Goal: Book appointment/travel/reservation

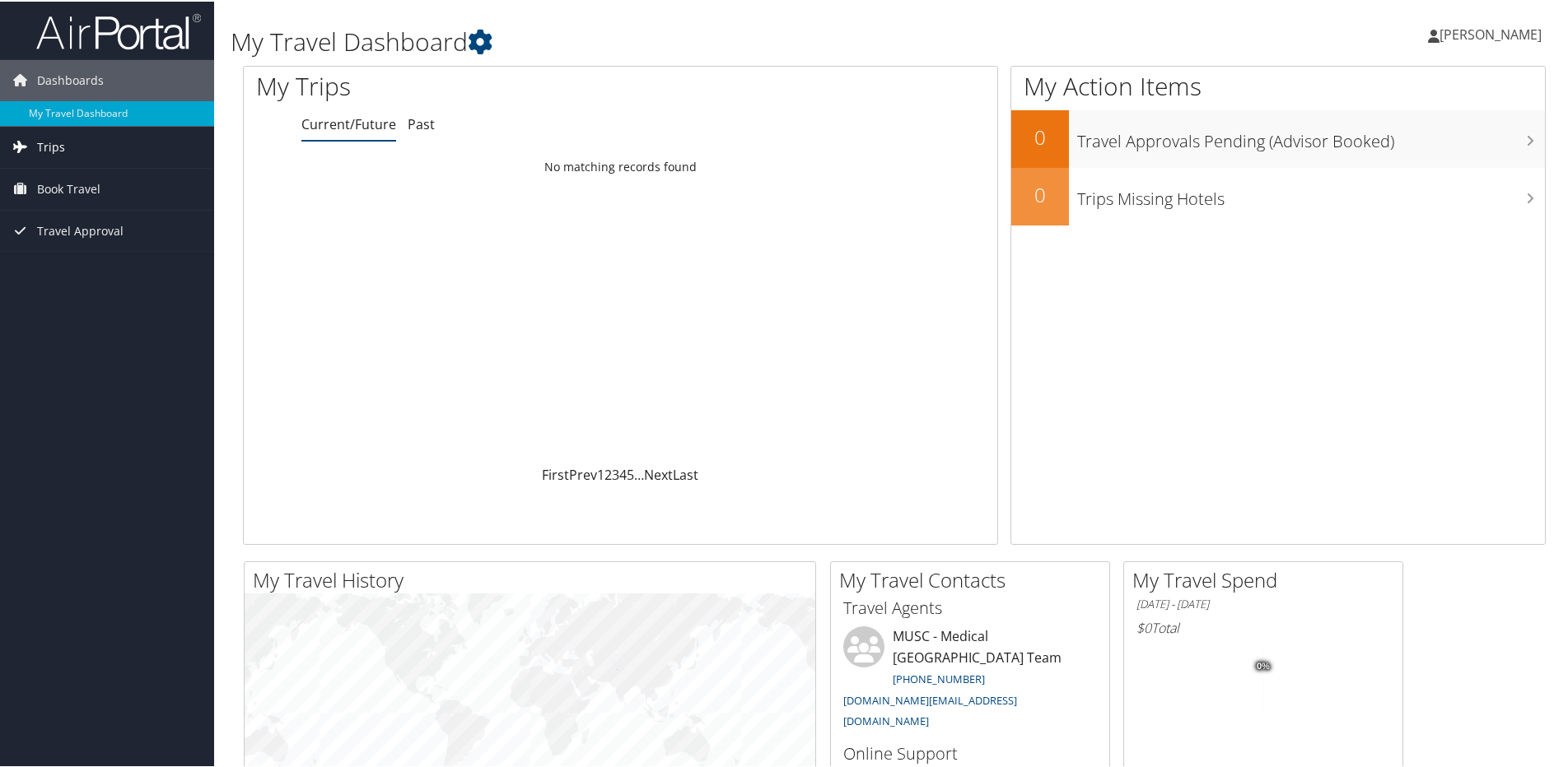
click at [49, 148] on span "Trips" at bounding box center [51, 146] width 28 height 41
click at [66, 261] on span "Book Travel" at bounding box center [69, 262] width 64 height 41
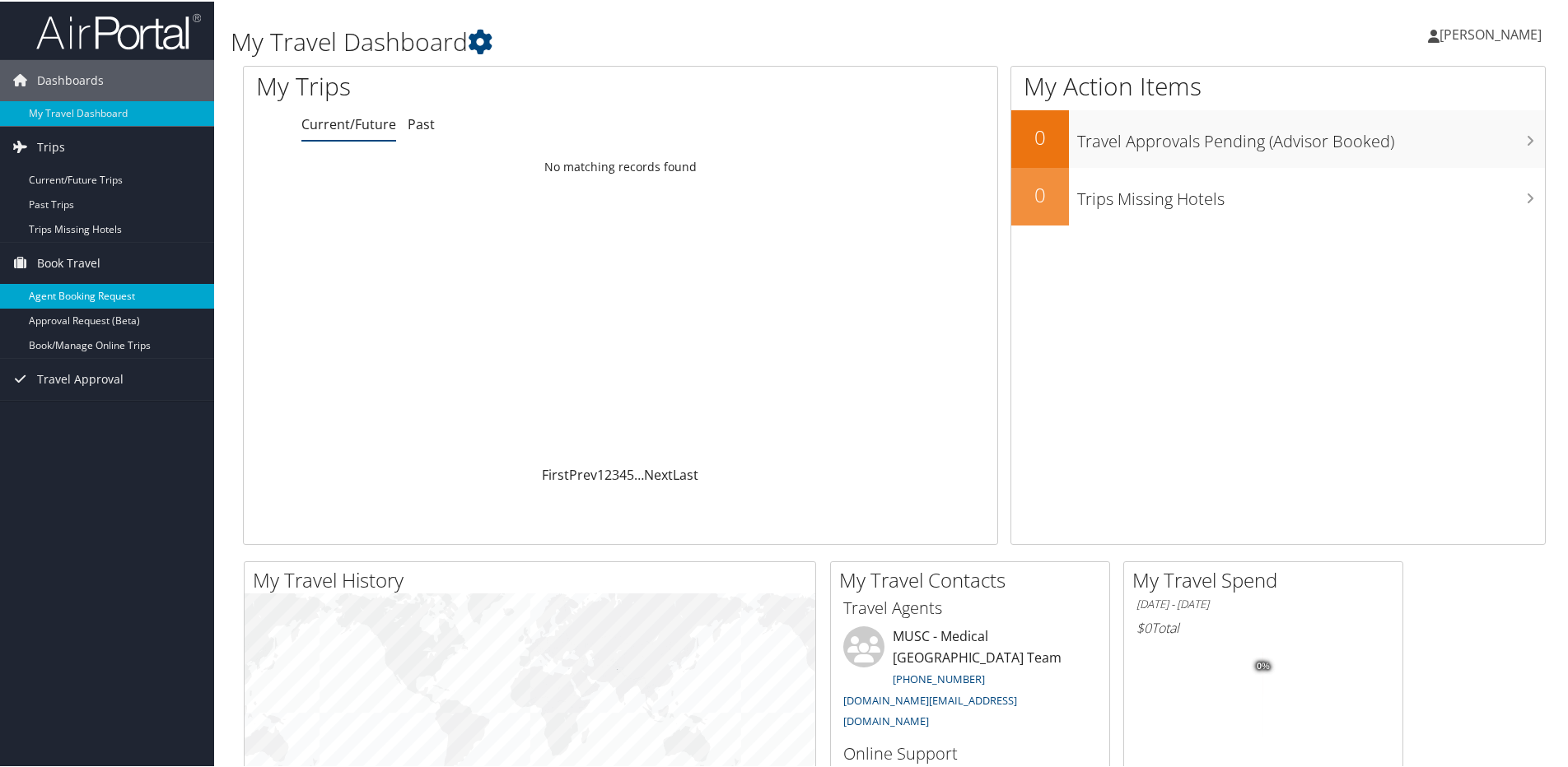
click at [80, 292] on link "Agent Booking Request" at bounding box center [107, 295] width 214 height 25
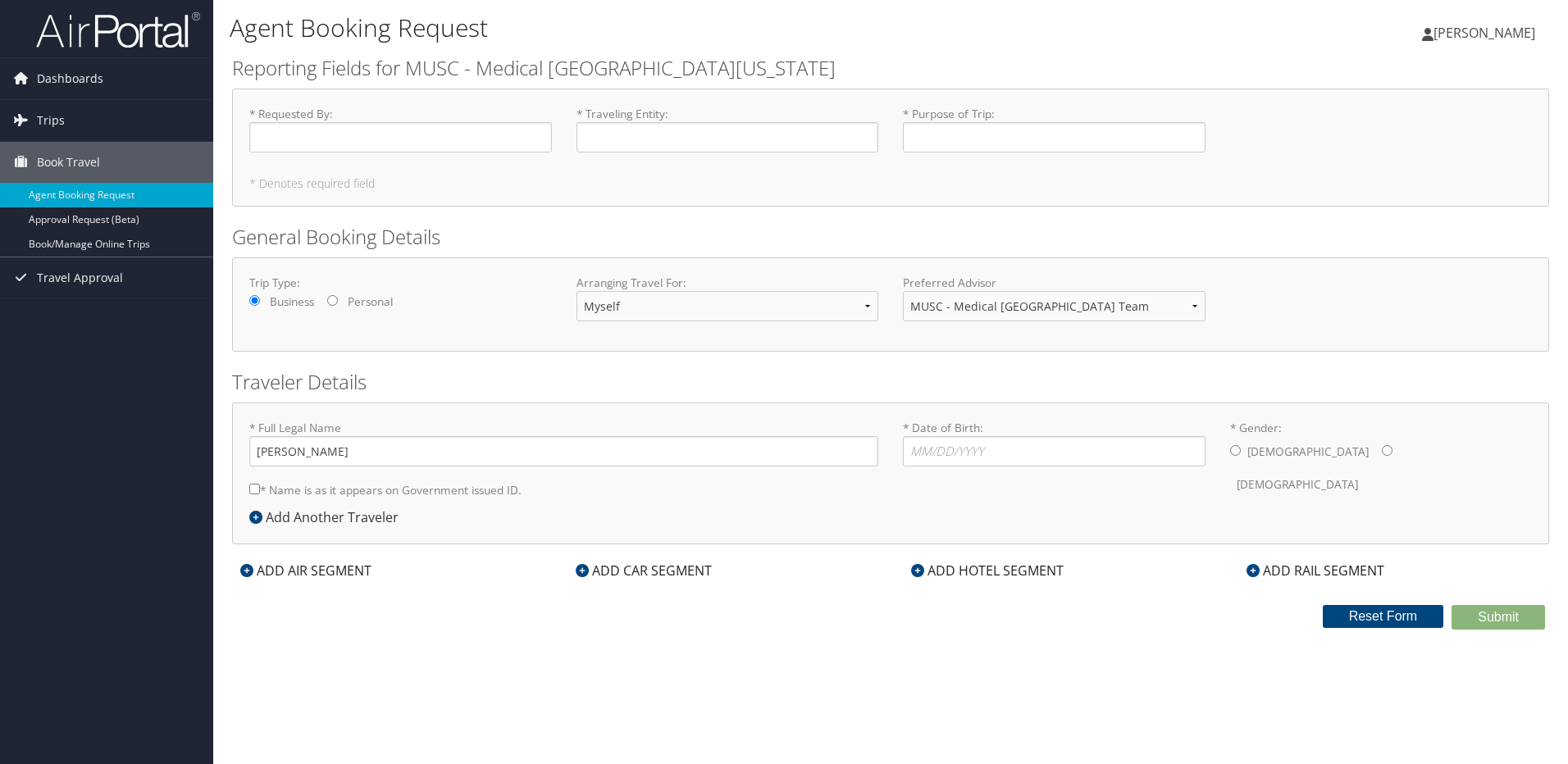
click at [243, 571] on icon at bounding box center [247, 571] width 13 height 13
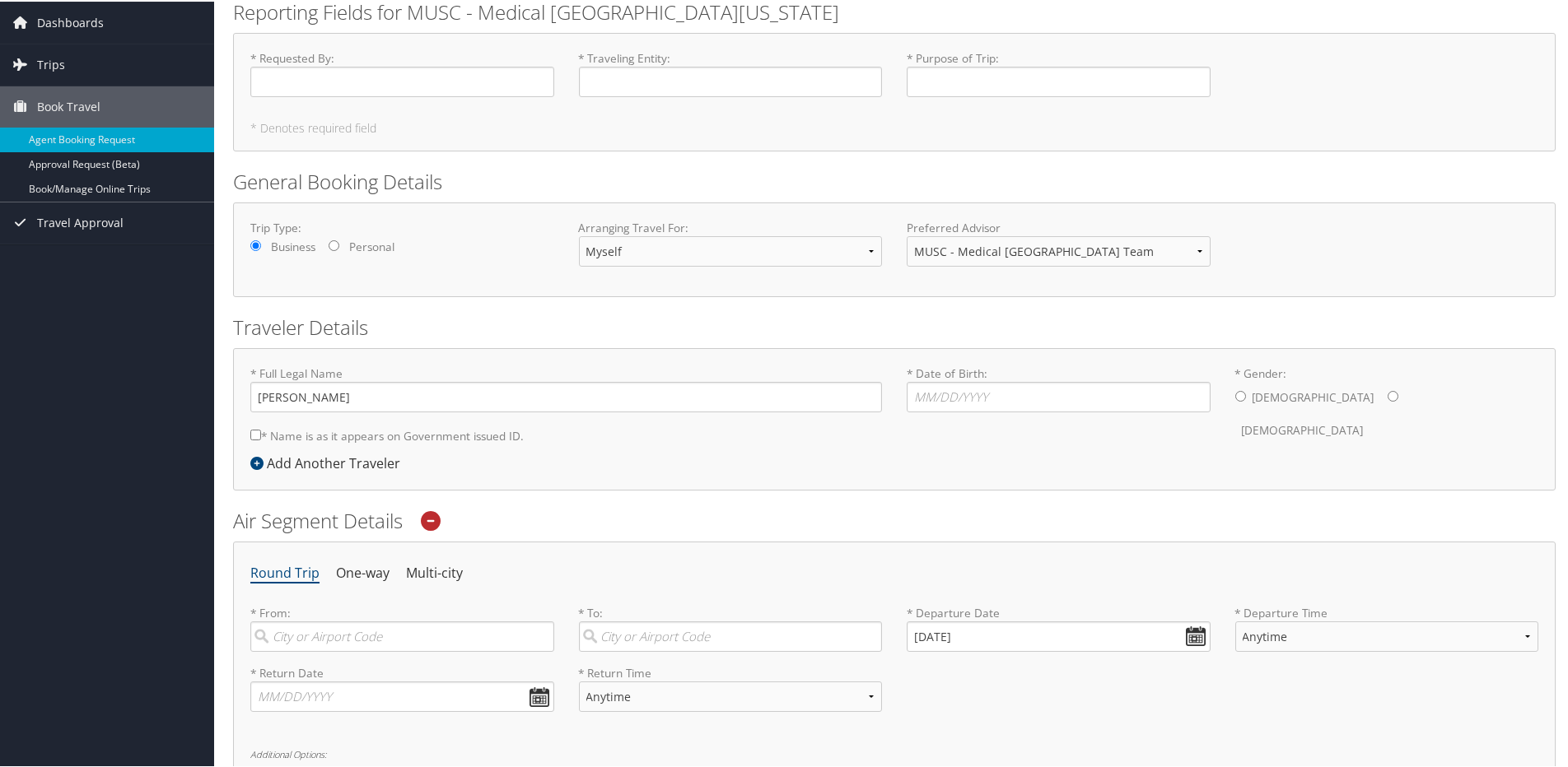
scroll to position [247, 0]
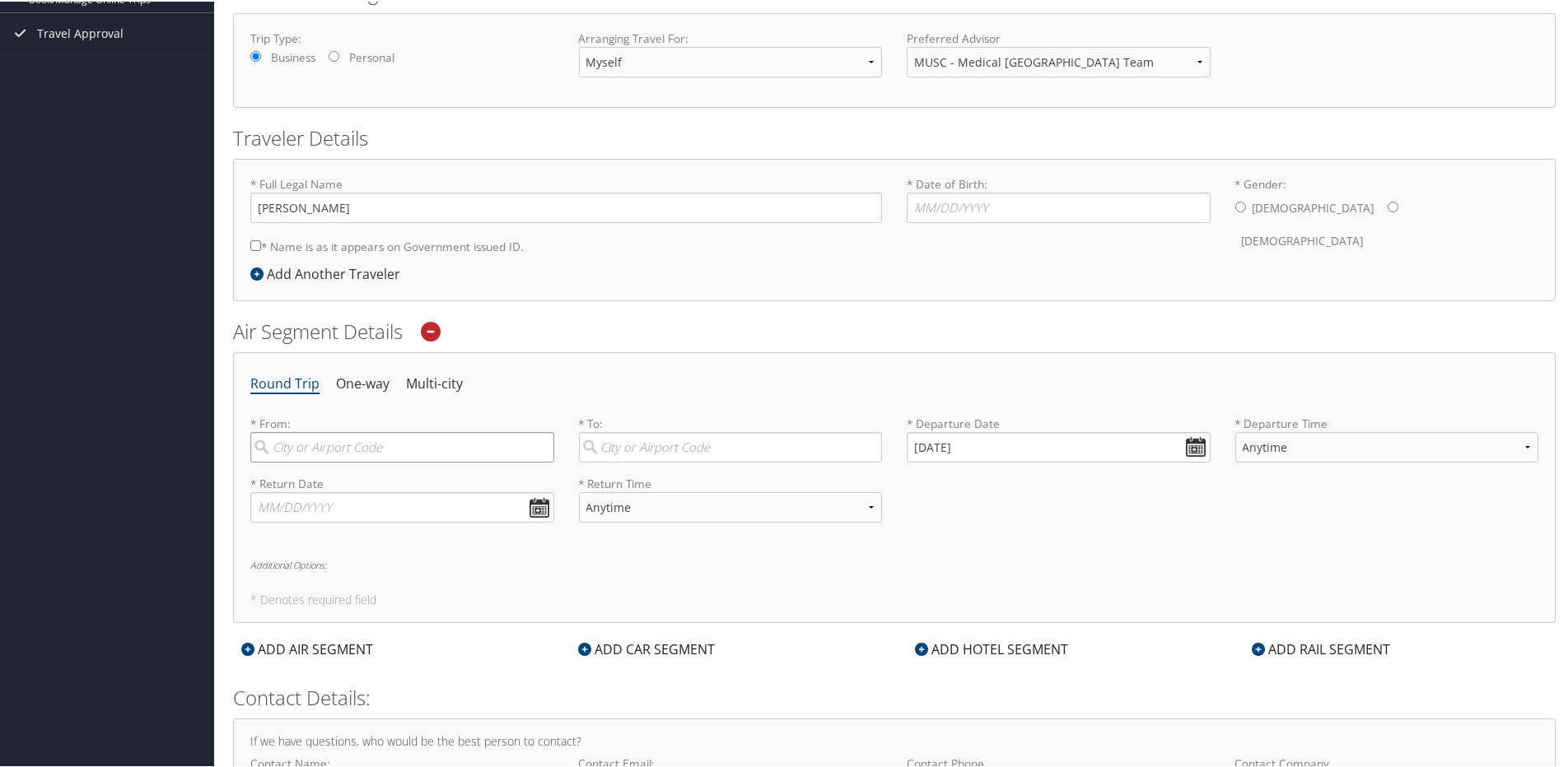
click at [376, 449] on input "search" at bounding box center [402, 446] width 304 height 31
click at [376, 478] on div "Charleston (CHS SC)" at bounding box center [404, 480] width 282 height 22
click at [376, 461] on input "CHS" at bounding box center [402, 446] width 304 height 31
type input "Charleston (CHS SC)"
click at [638, 450] on input "search" at bounding box center [731, 446] width 304 height 31
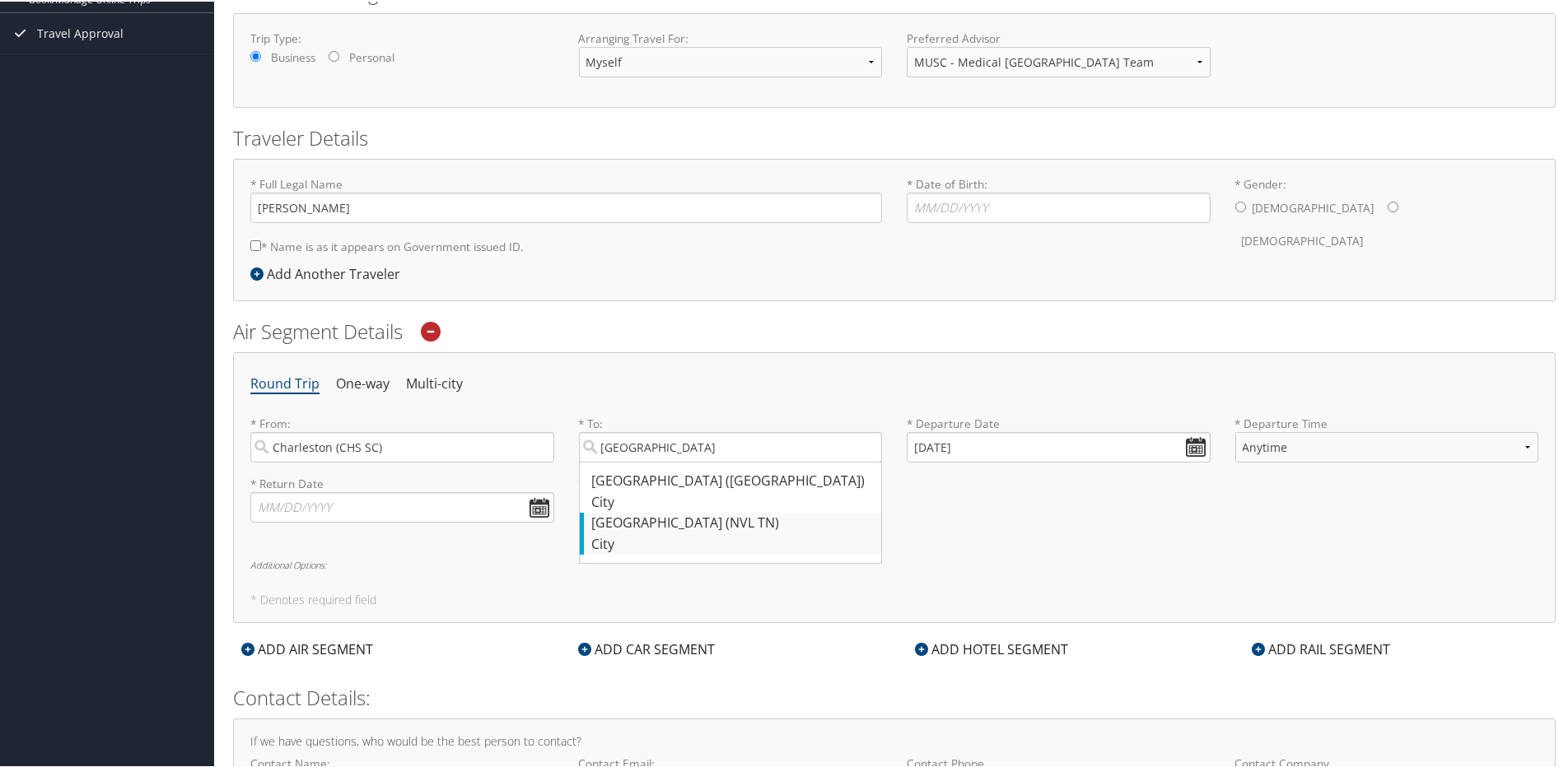
click at [676, 529] on div "[GEOGRAPHIC_DATA] (NVL [GEOGRAPHIC_DATA])" at bounding box center [733, 522] width 282 height 22
click at [676, 461] on input "[GEOGRAPHIC_DATA]" at bounding box center [731, 446] width 304 height 31
type input "[GEOGRAPHIC_DATA] (NVL [GEOGRAPHIC_DATA])"
click at [863, 448] on input "[GEOGRAPHIC_DATA] (NVL [GEOGRAPHIC_DATA])" at bounding box center [731, 446] width 304 height 31
click at [742, 449] on input "search" at bounding box center [731, 446] width 304 height 31
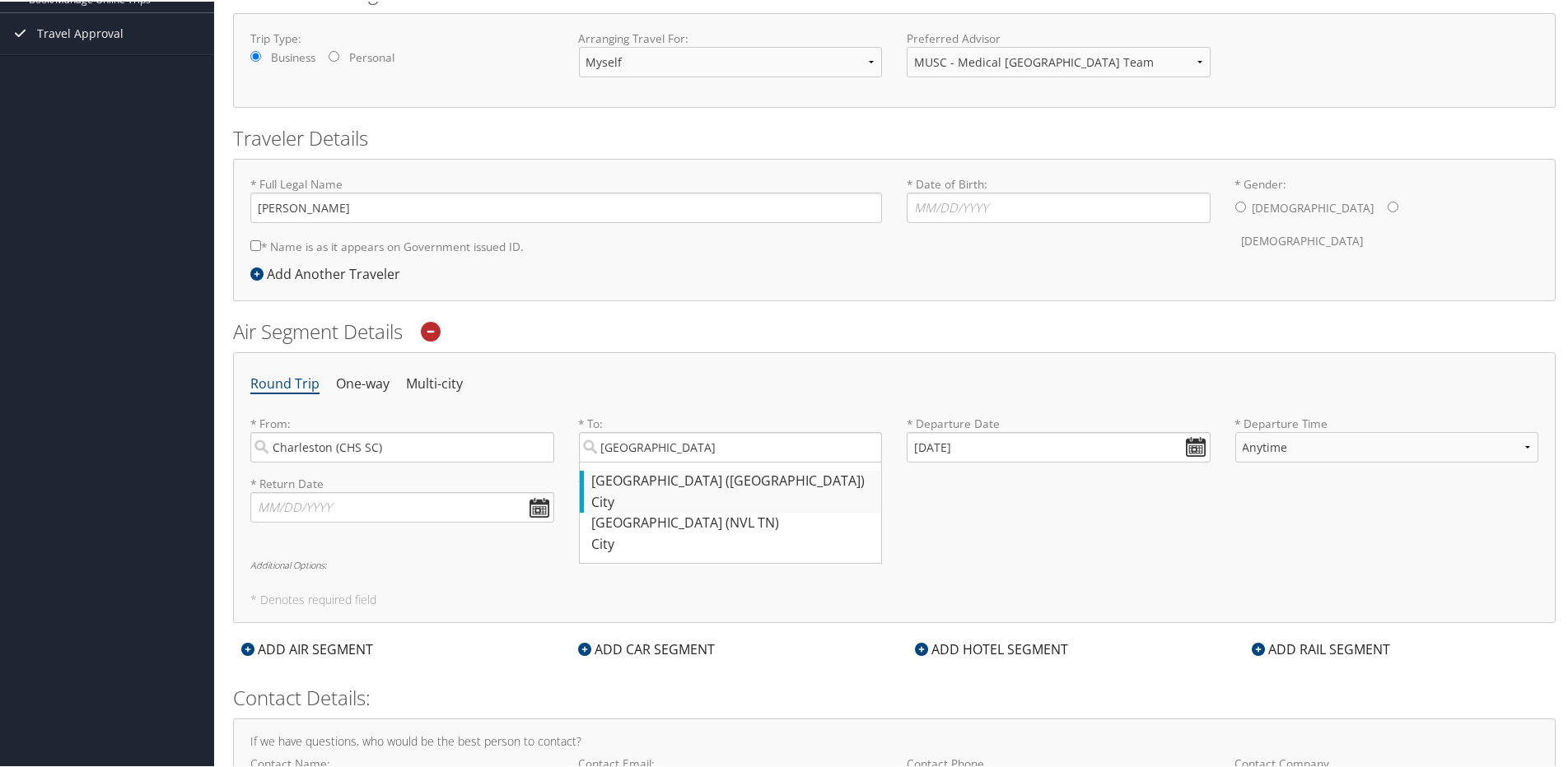
click at [670, 484] on div "[GEOGRAPHIC_DATA] ([GEOGRAPHIC_DATA])" at bounding box center [733, 480] width 282 height 22
click at [670, 461] on input "[GEOGRAPHIC_DATA]" at bounding box center [731, 446] width 304 height 31
type input "[GEOGRAPHIC_DATA] ([GEOGRAPHIC_DATA])"
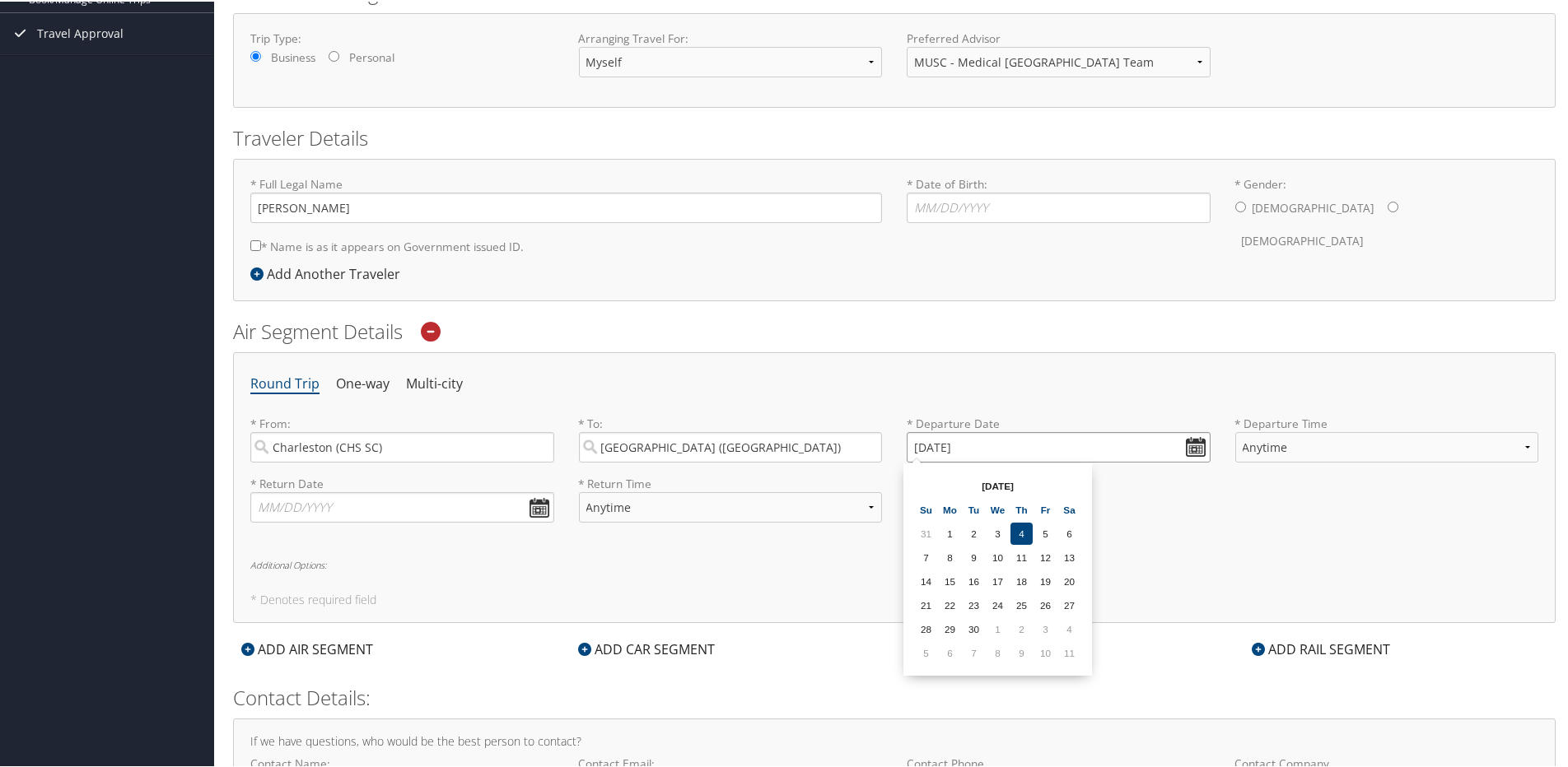
click at [1200, 442] on input "[DATE]" at bounding box center [1058, 446] width 304 height 31
click at [917, 652] on td "5" at bounding box center [925, 651] width 22 height 22
type input "[DATE]"
click at [1509, 442] on select "Anytime Early Morning (5AM-7AM) Morning (7AM-12PM) Afternoon (12PM-5PM) Evening…" at bounding box center [1387, 446] width 304 height 31
select select "5PM-10PM"
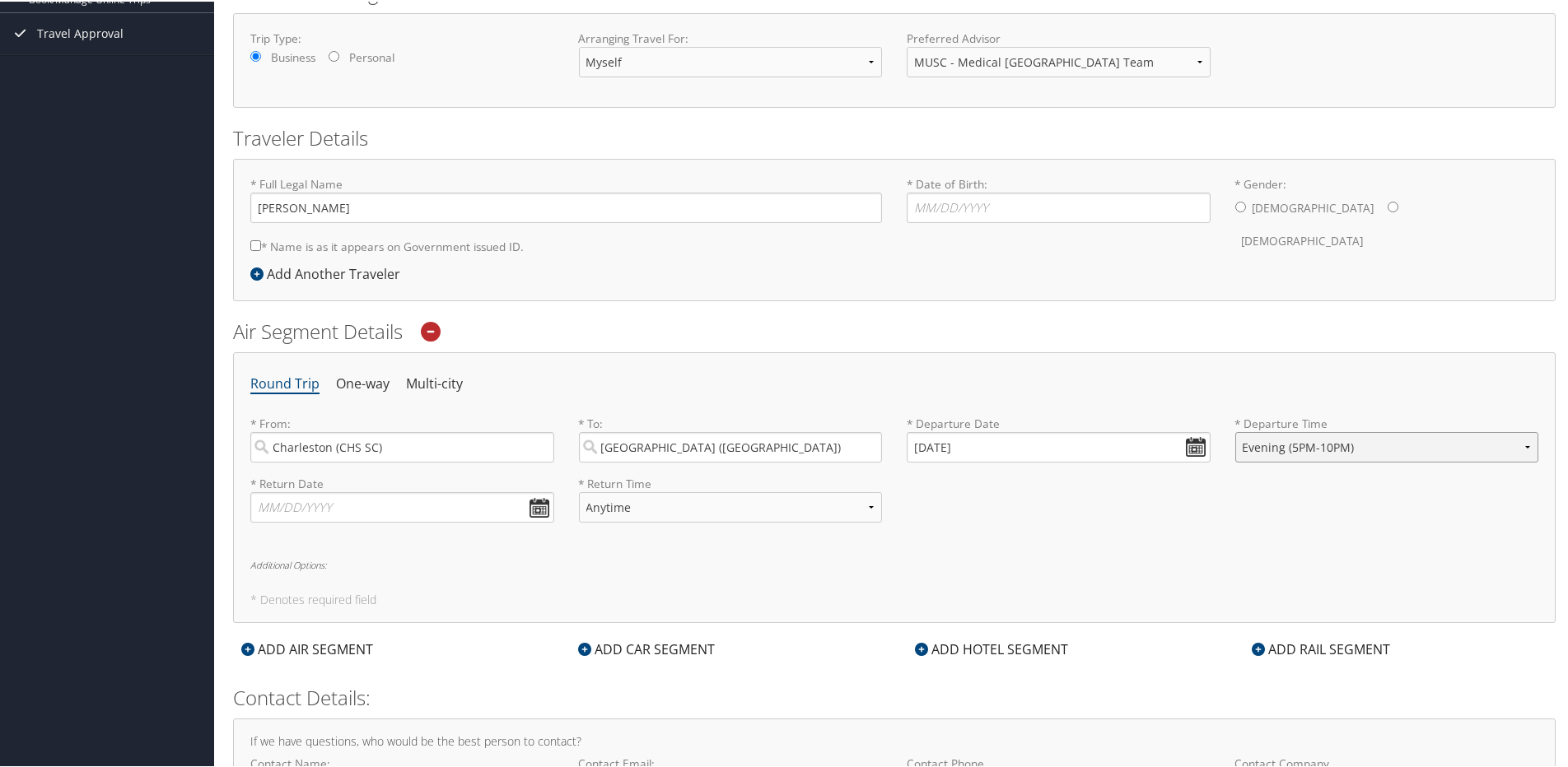
click at [1235, 431] on select "Anytime Early Morning (5AM-7AM) Morning (7AM-12PM) Afternoon (12PM-5PM) Evening…" at bounding box center [1387, 446] width 304 height 31
click at [543, 507] on input "text" at bounding box center [402, 505] width 304 height 31
click at [325, 719] on td "7" at bounding box center [321, 712] width 22 height 22
type input "[DATE]"
click at [866, 503] on select "Anytime Early Morning (5AM-7AM) Morning (7AM-12PM) Afternoon (12PM-5PM) Evening…" at bounding box center [731, 505] width 304 height 31
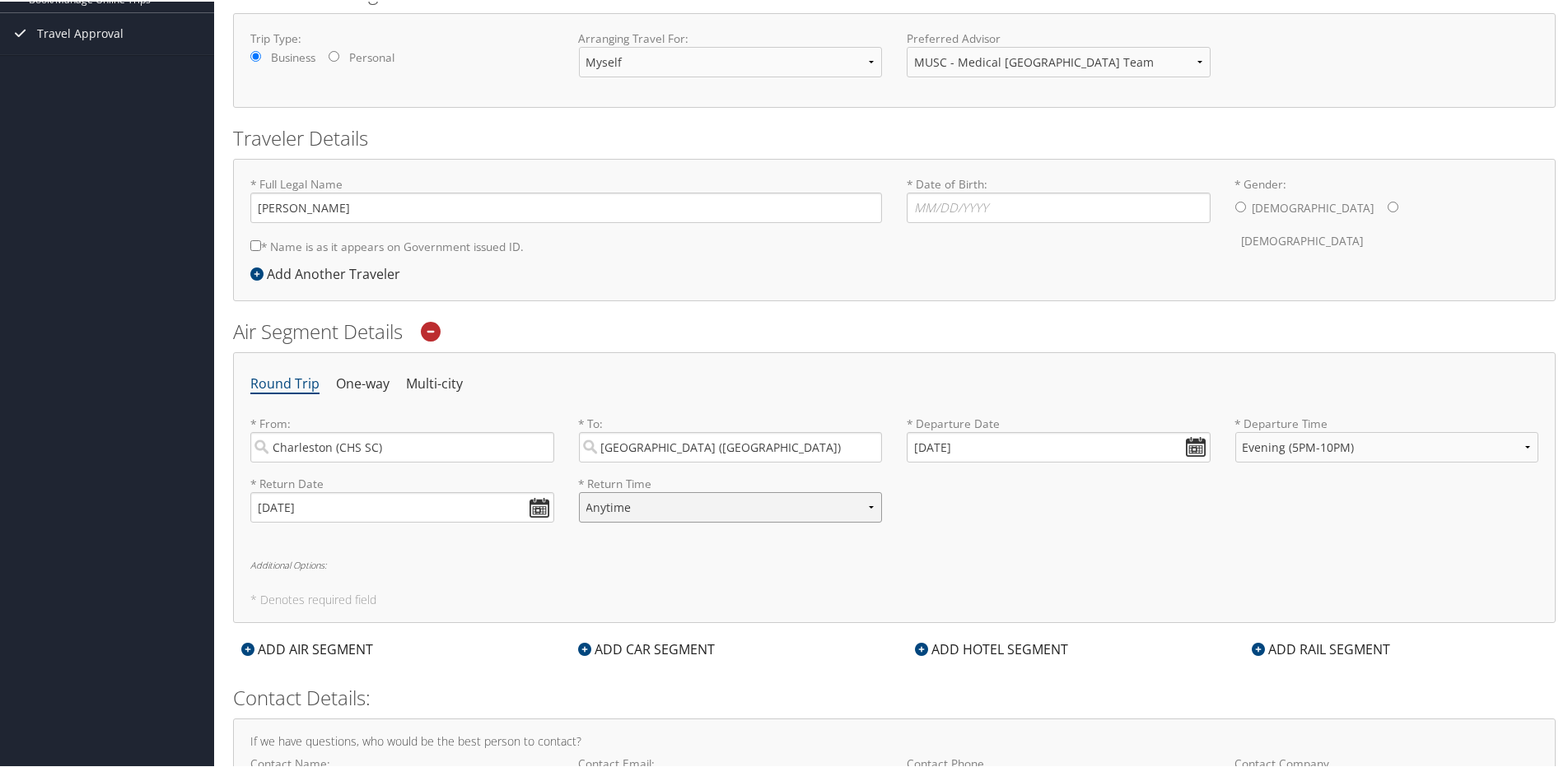
select select "5PM-10PM"
click at [579, 490] on select "Anytime Early Morning (5AM-7AM) Morning (7AM-12PM) Afternoon (12PM-5PM) Evening…" at bounding box center [731, 505] width 304 height 31
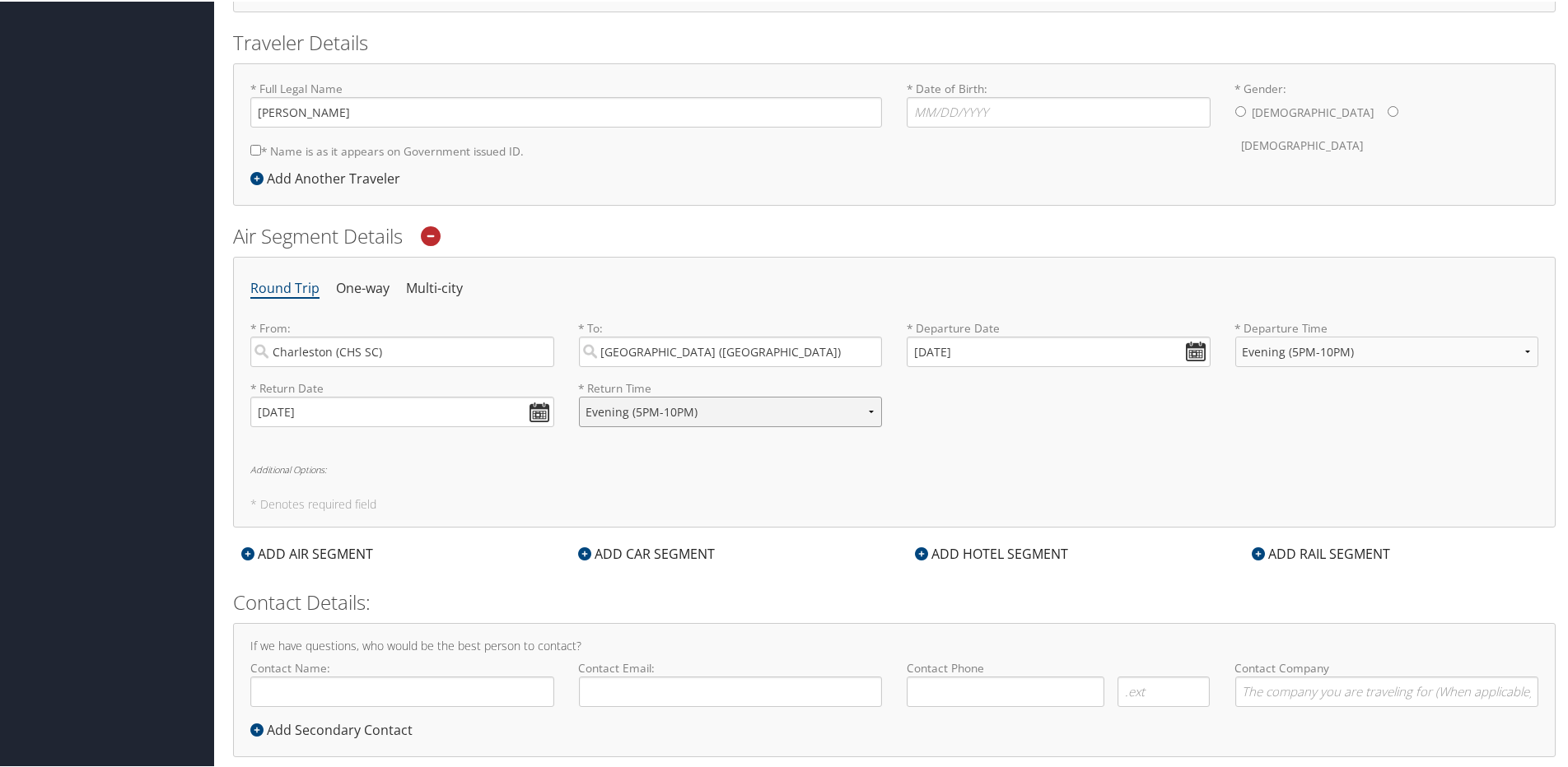
scroll to position [372, 0]
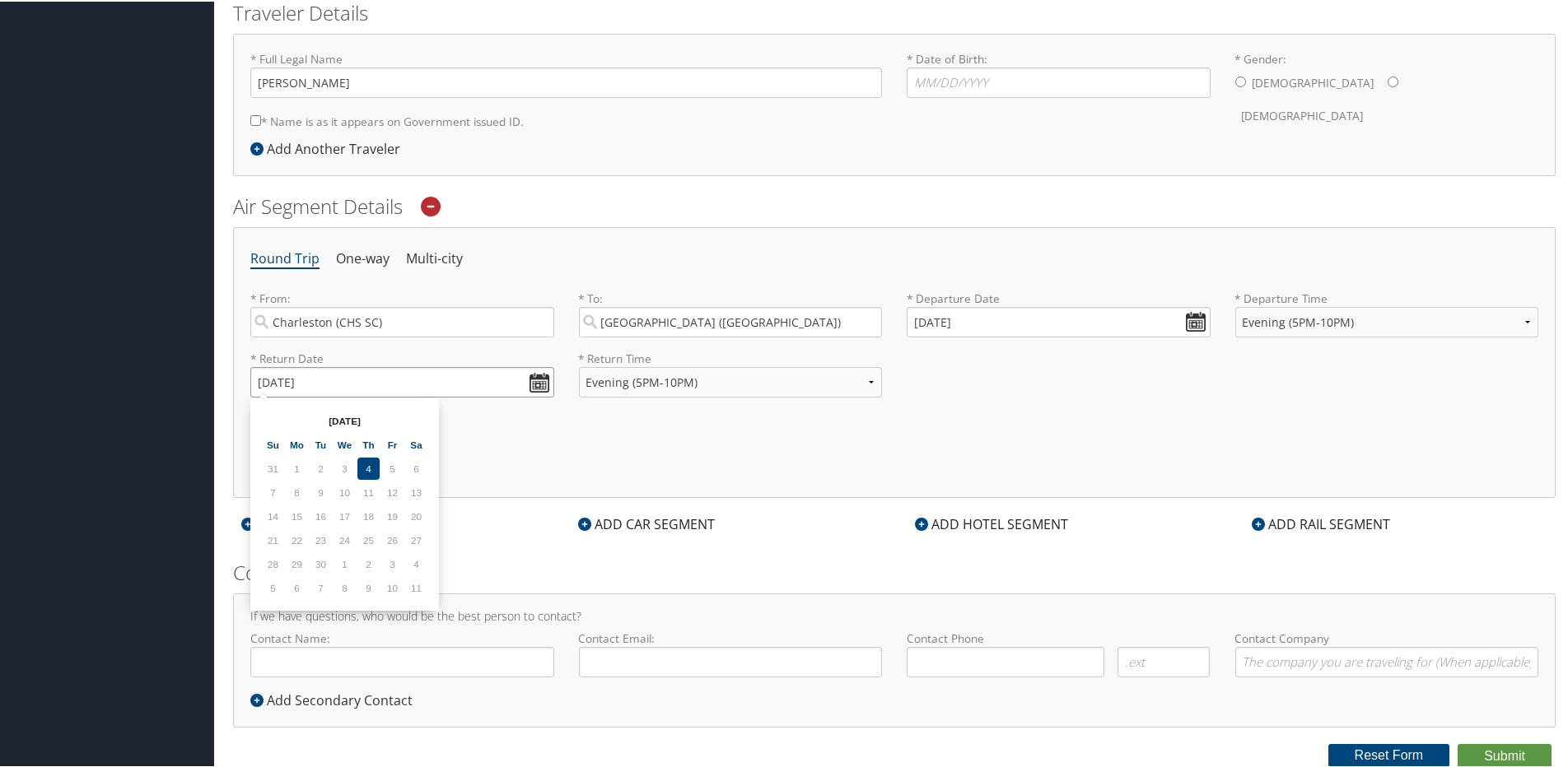
click at [531, 380] on input "[DATE]" at bounding box center [402, 380] width 304 height 31
click at [338, 591] on td "8" at bounding box center [345, 586] width 22 height 22
type input "[DATE]"
click at [865, 380] on select "Anytime Early Morning (5AM-7AM) Morning (7AM-12PM) Afternoon (12PM-5PM) Evening…" at bounding box center [731, 380] width 304 height 31
select select "7AM-12PM"
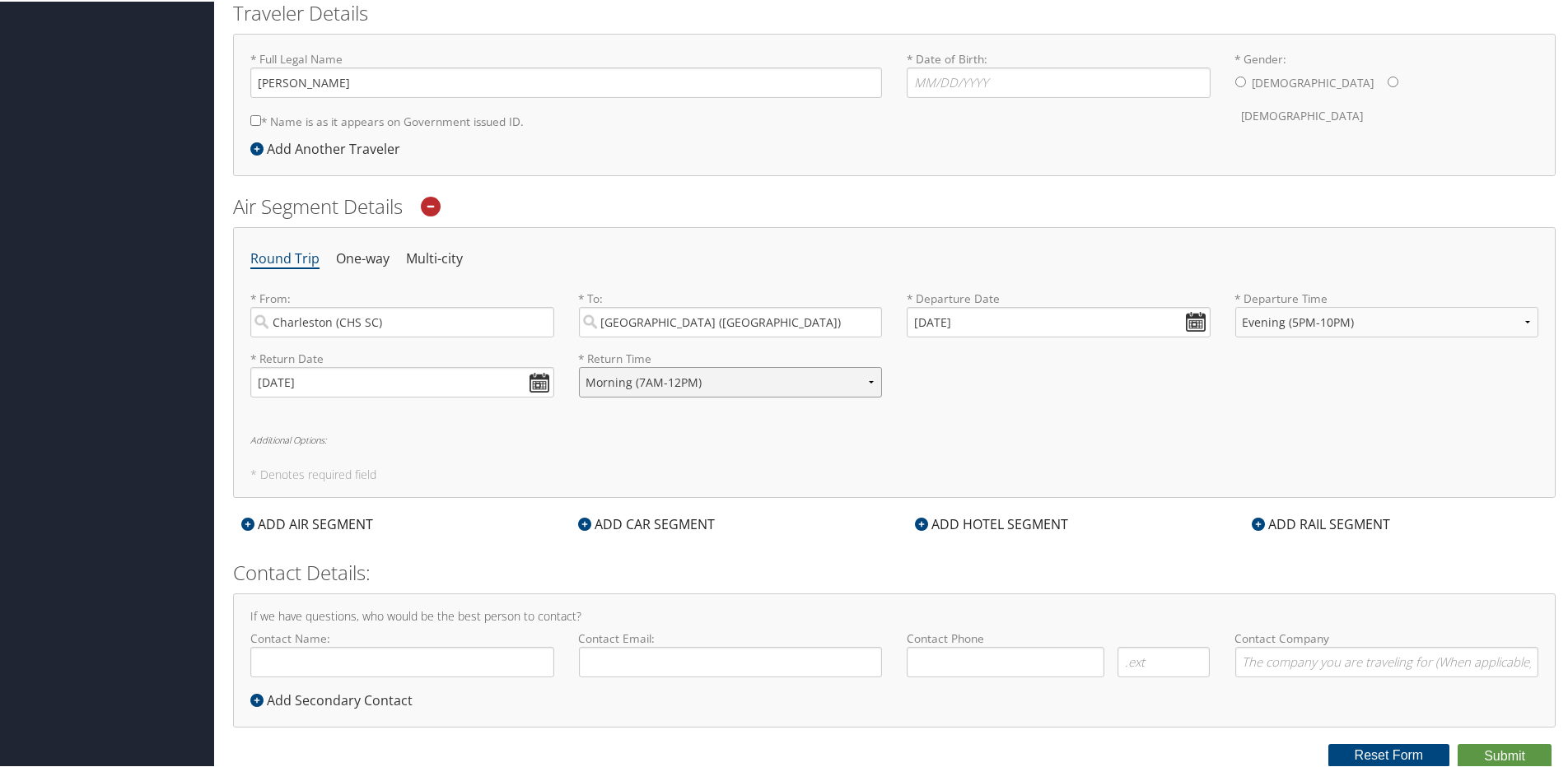
click at [579, 365] on select "Anytime Early Morning (5AM-7AM) Morning (7AM-12PM) Afternoon (12PM-5PM) Evening…" at bounding box center [731, 380] width 304 height 31
click at [1068, 442] on h6 "Additional Options:" at bounding box center [894, 438] width 1288 height 9
